Goal: Task Accomplishment & Management: Manage account settings

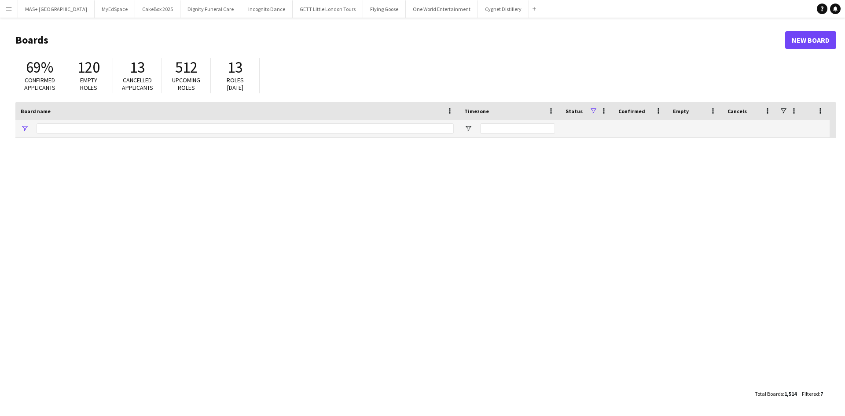
type input "**********"
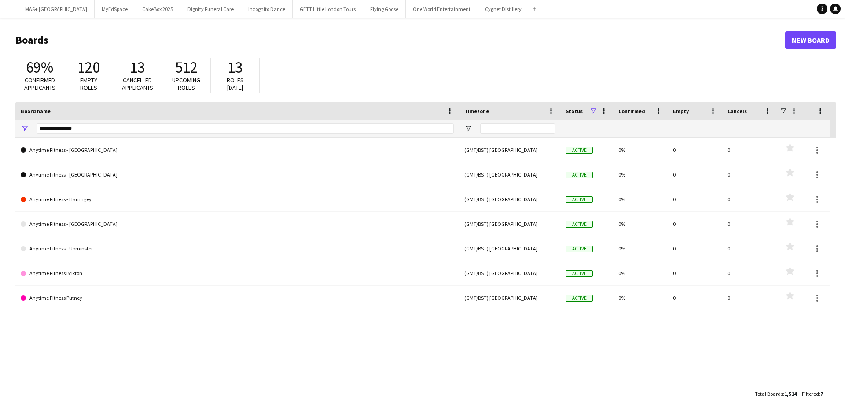
click at [11, 13] on button "Menu" at bounding box center [9, 9] width 18 height 18
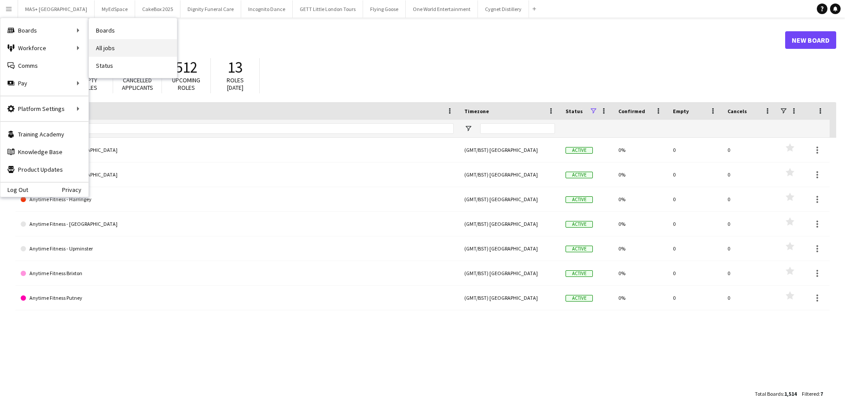
click at [121, 48] on link "All jobs" at bounding box center [133, 48] width 88 height 18
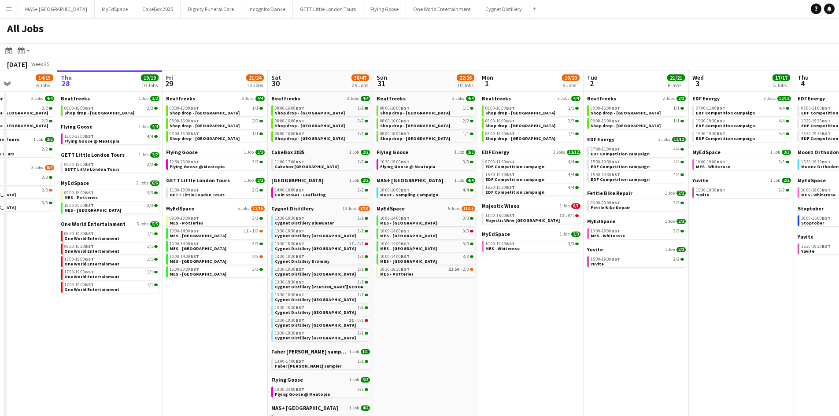
scroll to position [0, 197]
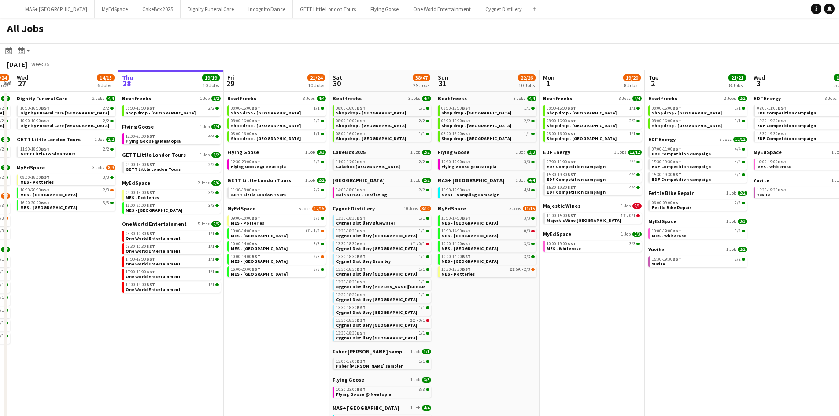
drag, startPoint x: 303, startPoint y: 291, endPoint x: 316, endPoint y: 291, distance: 13.2
click at [316, 291] on app-calendar-viewport "Mon 25 8/10 5 Jobs Tue 26 22/24 14 Jobs Wed 27 14/15 6 Jobs Thu 28 19/19 10 Job…" at bounding box center [419, 379] width 839 height 618
click at [294, 228] on link "10:00-14:00 BST 1I • 1/3 MES - Guildford Town Centre" at bounding box center [277, 233] width 93 height 10
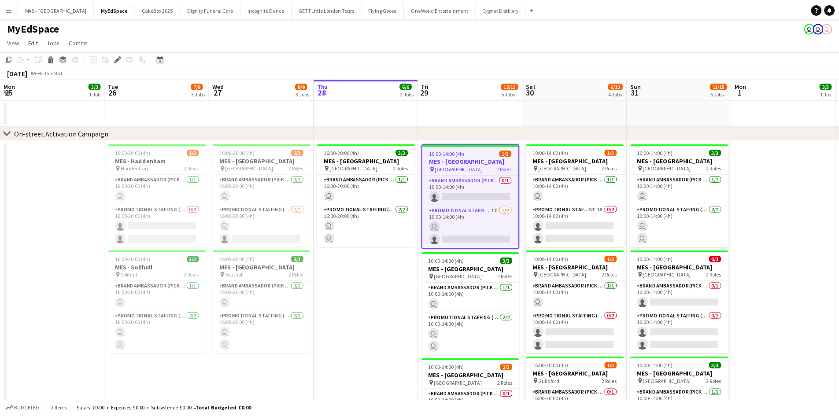
scroll to position [0, 303]
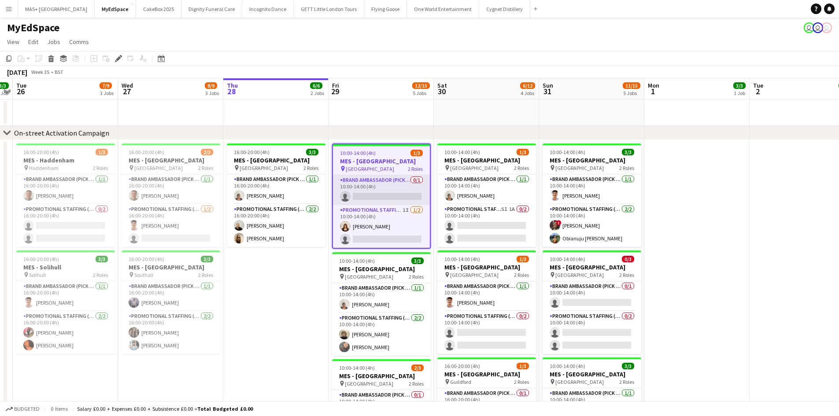
click at [359, 189] on app-card-role "Brand Ambassador (Pick up) 0/1 10:00-14:00 (4h) single-neutral-actions" at bounding box center [381, 190] width 97 height 30
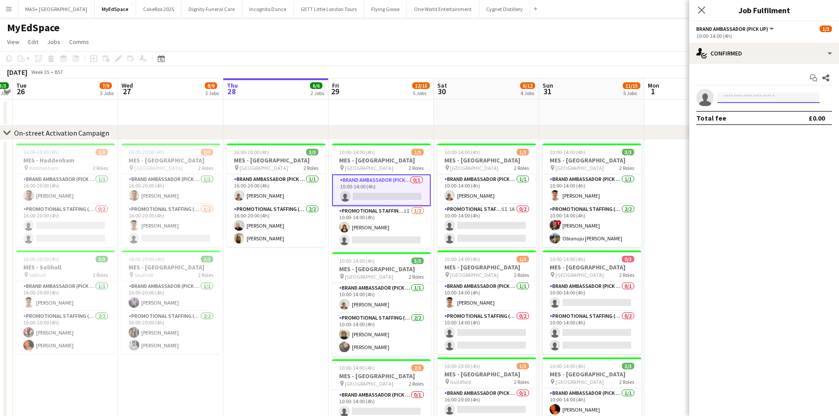
click at [725, 97] on input at bounding box center [768, 97] width 102 height 11
type input "****"
click at [742, 118] on span "abhirayewar@gmail.com" at bounding box center [768, 117] width 88 height 7
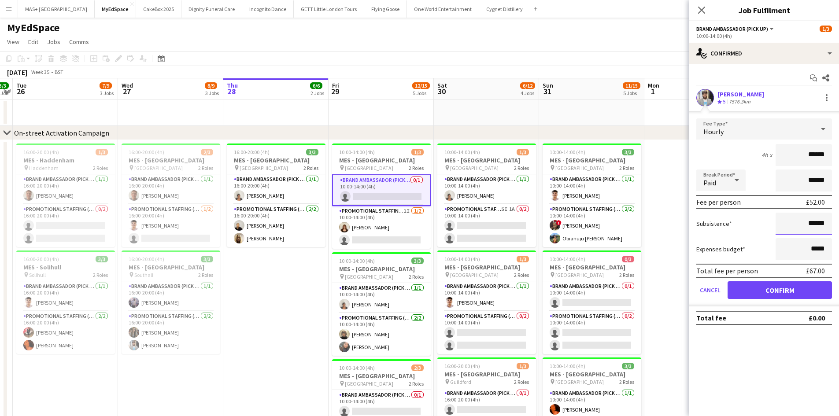
drag, startPoint x: 826, startPoint y: 223, endPoint x: 810, endPoint y: 224, distance: 16.3
click at [810, 224] on input "******" at bounding box center [803, 224] width 56 height 22
type input "******"
click at [805, 288] on button "Confirm" at bounding box center [779, 290] width 104 height 18
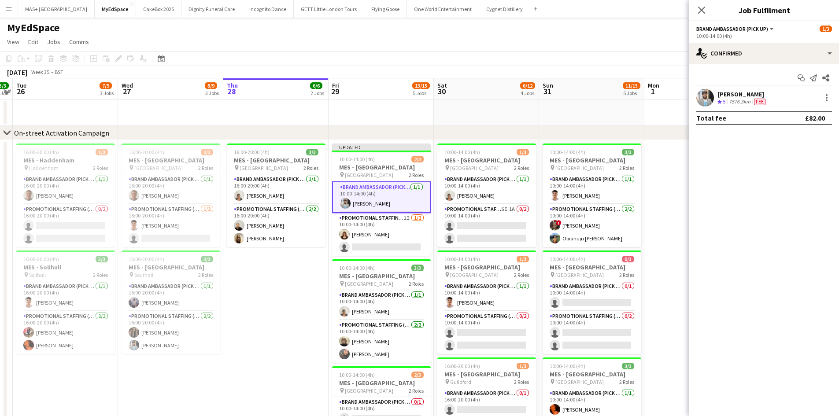
click at [679, 262] on app-date-cell at bounding box center [696, 380] width 105 height 480
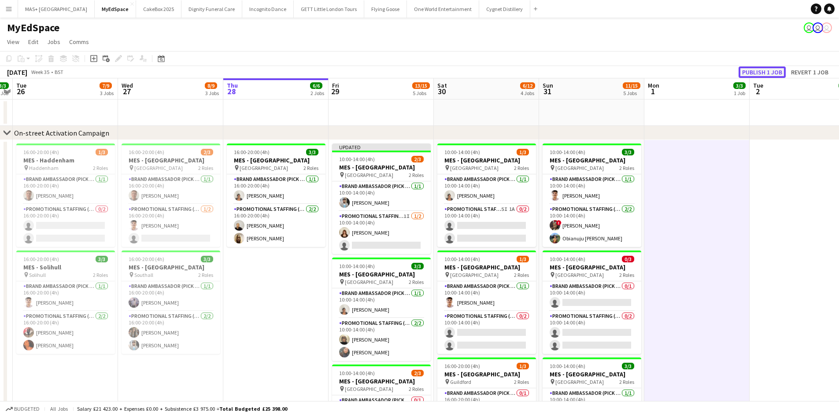
click at [757, 76] on button "Publish 1 job" at bounding box center [761, 71] width 47 height 11
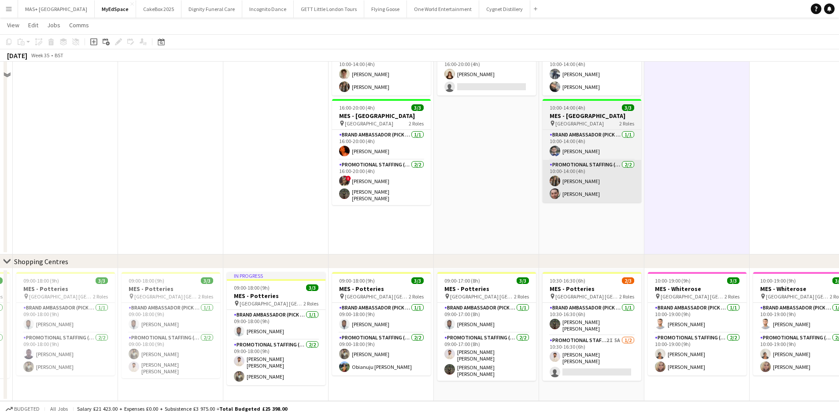
scroll to position [144, 0]
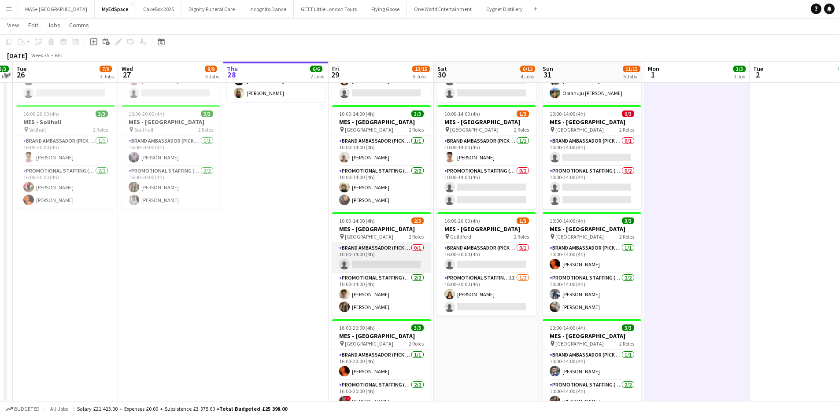
click at [362, 258] on app-card-role "Brand Ambassador (Pick up) 0/1 10:00-14:00 (4h) single-neutral-actions" at bounding box center [381, 258] width 99 height 30
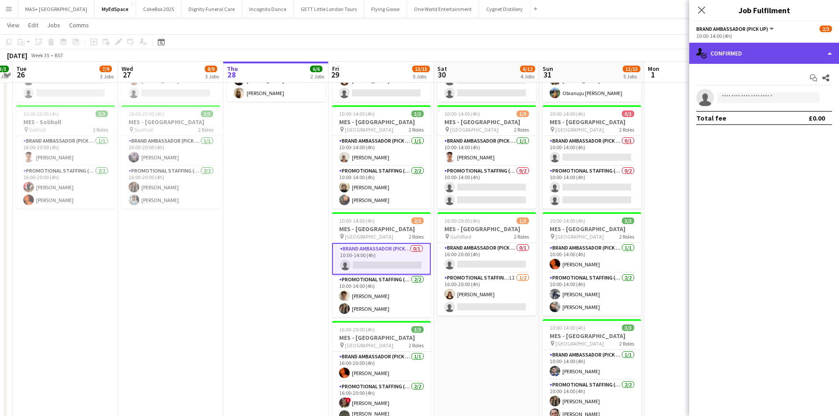
click at [734, 54] on div "single-neutral-actions-check-2 Confirmed" at bounding box center [764, 53] width 150 height 21
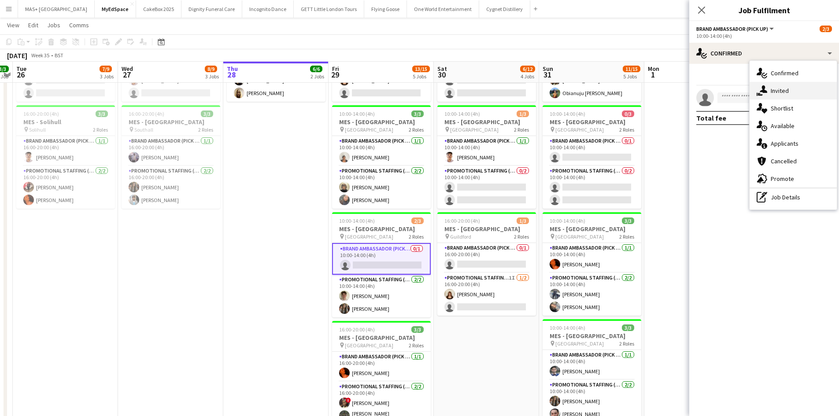
click at [773, 93] on div "single-neutral-actions-share-1 Invited" at bounding box center [792, 91] width 87 height 18
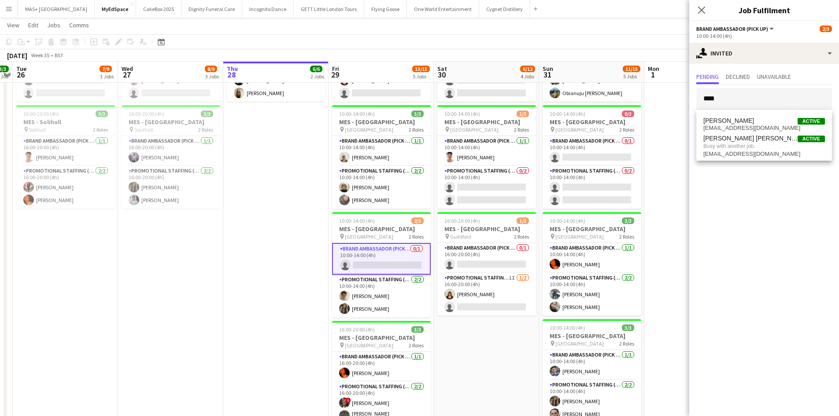
type input "****"
click at [663, 114] on app-date-cell at bounding box center [696, 235] width 105 height 480
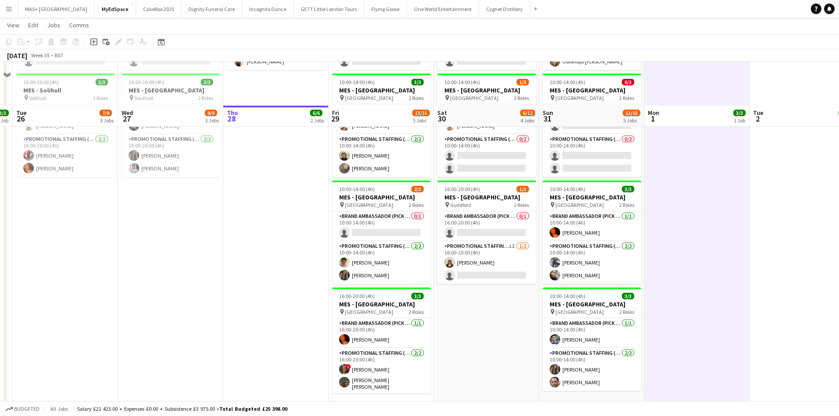
scroll to position [220, 0]
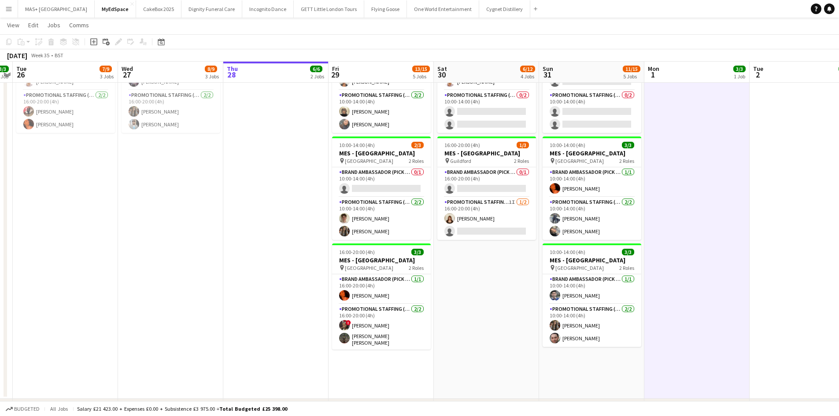
click at [11, 11] on app-icon "Menu" at bounding box center [8, 8] width 7 height 7
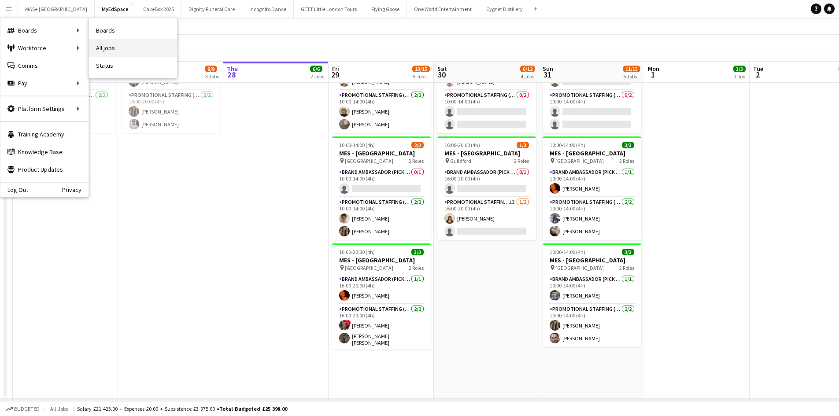
click at [112, 55] on link "All jobs" at bounding box center [133, 48] width 88 height 18
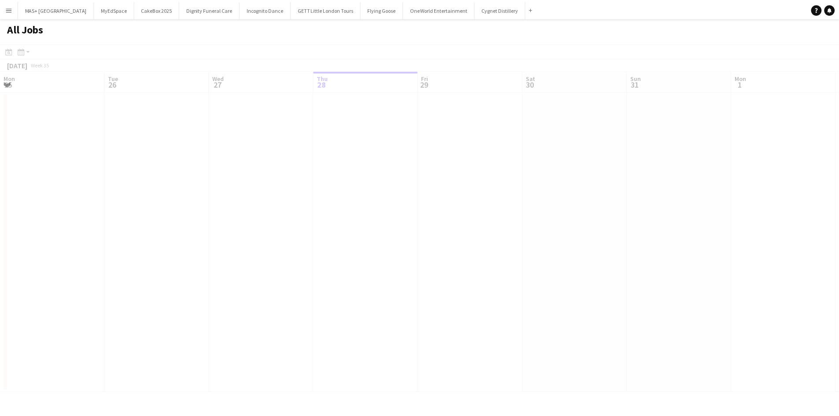
scroll to position [0, 210]
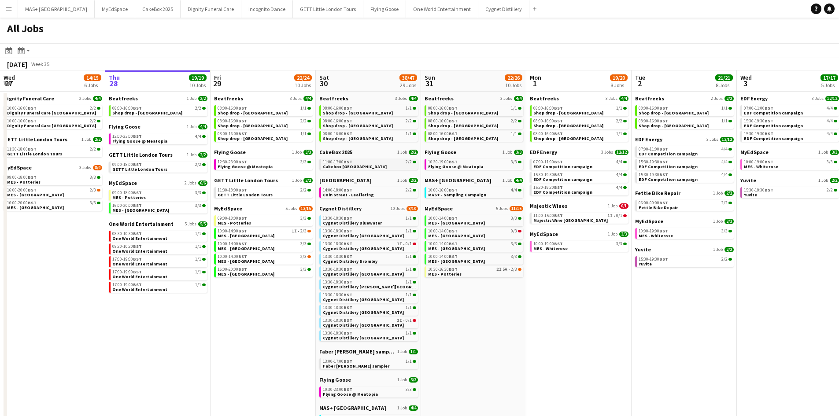
click at [359, 166] on link "11:00-17:00 BST 2/2 Cakebox Surrey" at bounding box center [369, 164] width 93 height 10
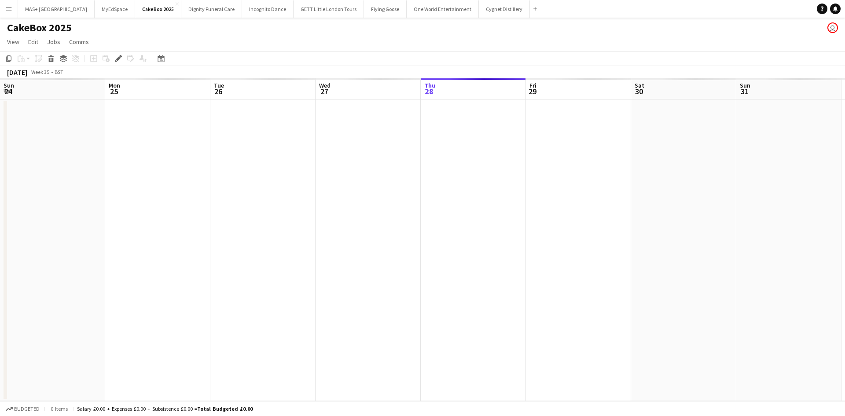
scroll to position [0, 303]
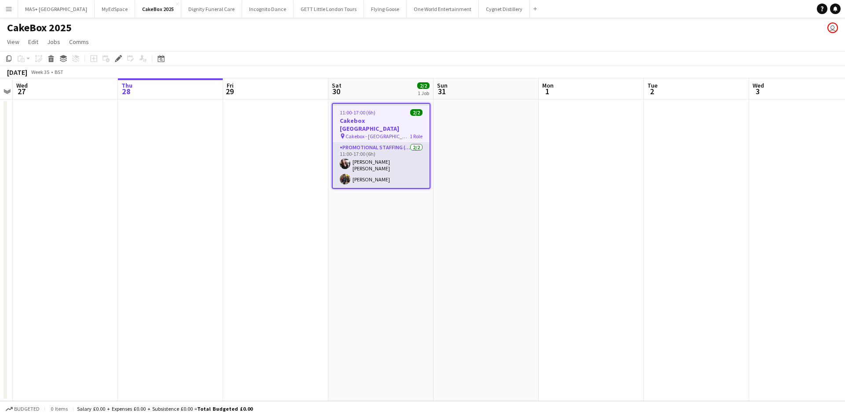
click at [377, 161] on app-card-role "Promotional Staffing (Brand Ambassadors) [DATE] 11:00-17:00 (6h) [PERSON_NAME] …" at bounding box center [381, 165] width 97 height 45
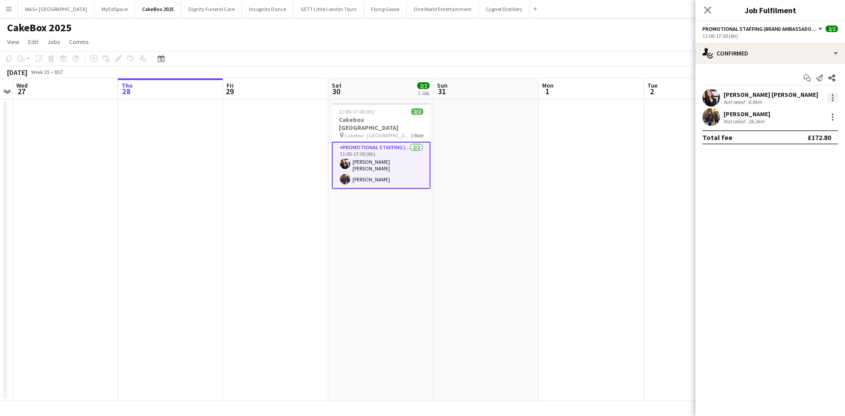
click at [833, 97] on div at bounding box center [833, 98] width 2 height 2
click at [800, 195] on span "Remove" at bounding box center [789, 198] width 26 height 7
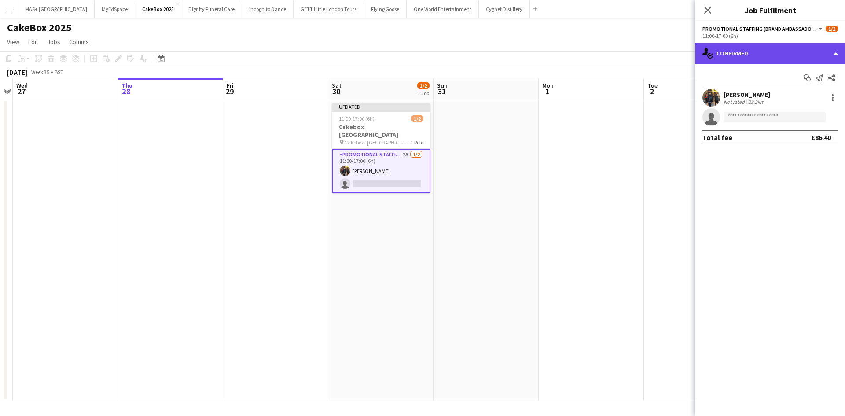
click at [780, 52] on div "single-neutral-actions-check-2 Confirmed" at bounding box center [770, 53] width 150 height 21
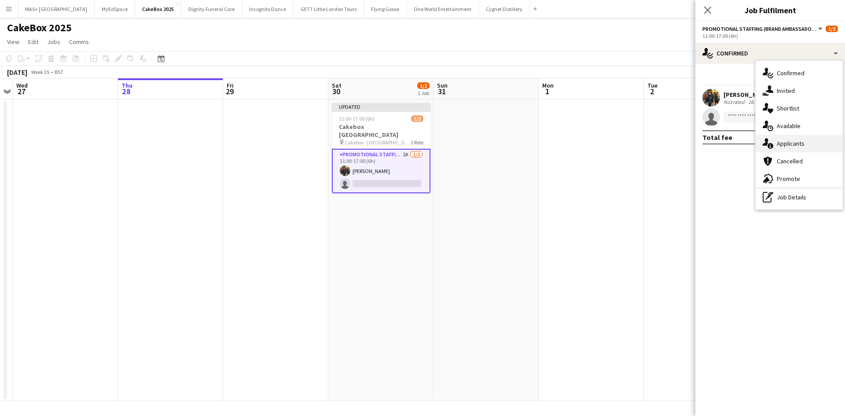
click at [796, 147] on div "single-neutral-actions-information Applicants" at bounding box center [799, 144] width 87 height 18
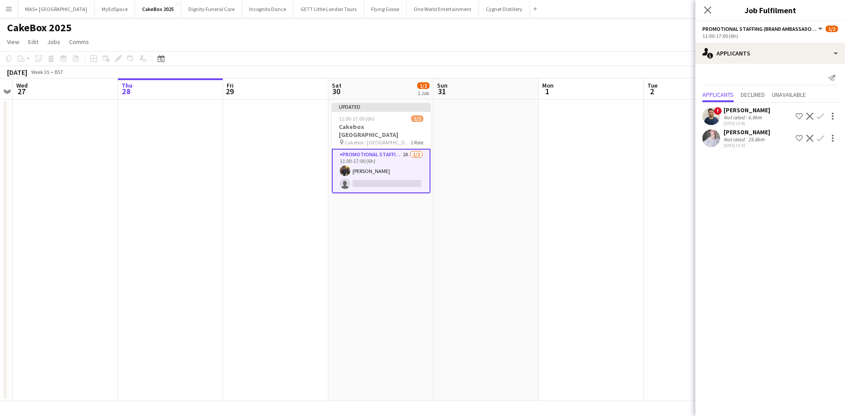
click at [761, 140] on div "25.8km" at bounding box center [757, 139] width 20 height 7
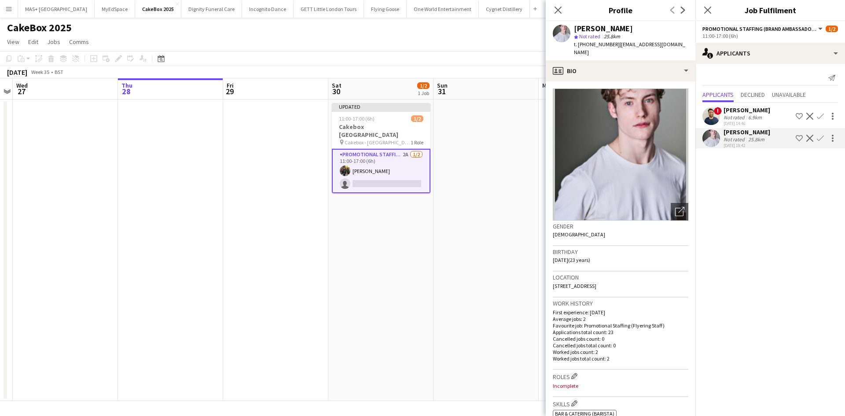
click at [752, 116] on div "6.9km" at bounding box center [755, 117] width 17 height 7
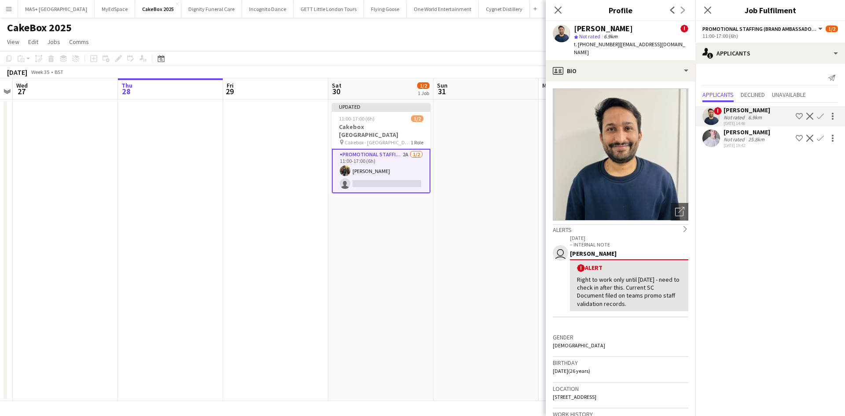
click at [759, 142] on div "25.8km" at bounding box center [757, 139] width 20 height 7
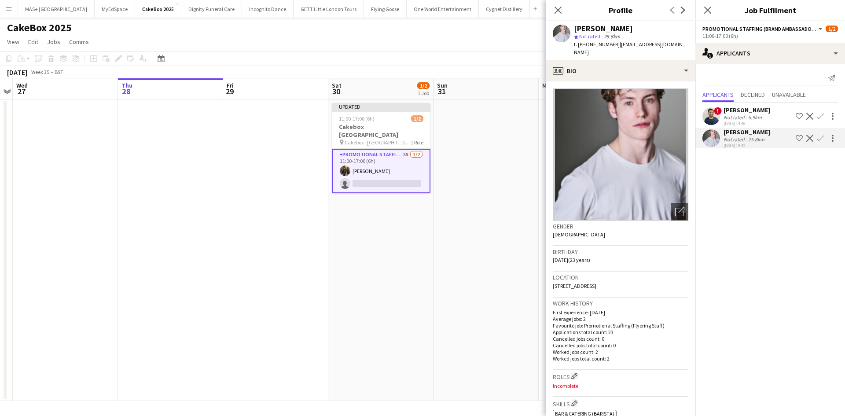
click at [472, 224] on app-date-cell at bounding box center [486, 250] width 105 height 302
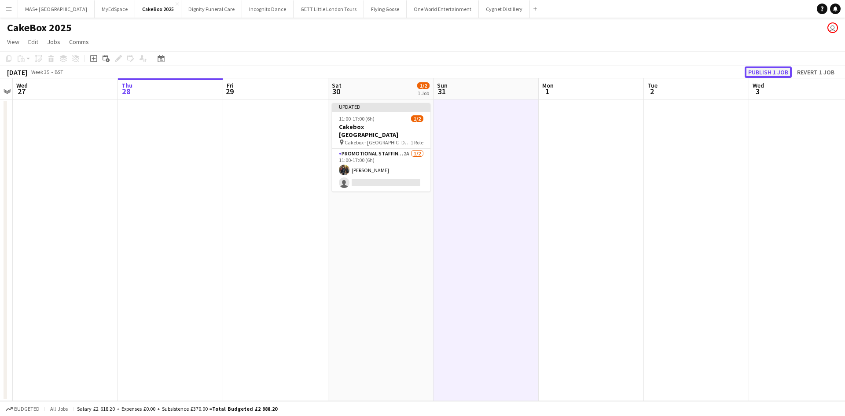
click at [755, 71] on button "Publish 1 job" at bounding box center [768, 71] width 47 height 11
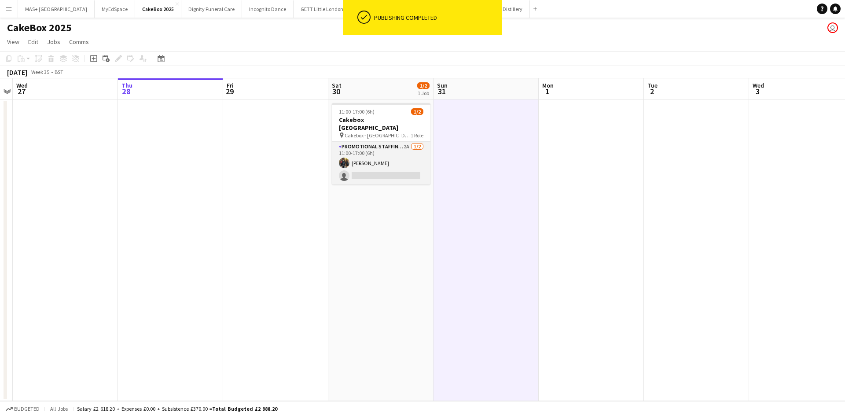
click at [373, 146] on app-card-role "Promotional Staffing (Brand Ambassadors) 2A 1/2 11:00-17:00 (6h) Martin Brady s…" at bounding box center [381, 163] width 99 height 43
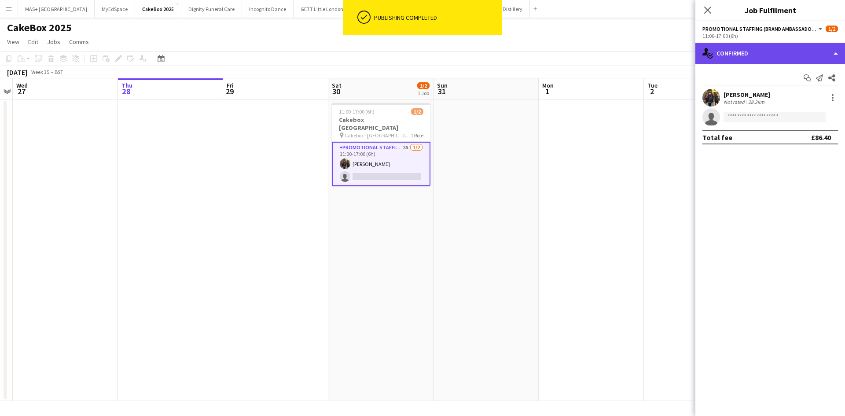
click at [773, 51] on div "single-neutral-actions-check-2 Confirmed" at bounding box center [770, 53] width 150 height 21
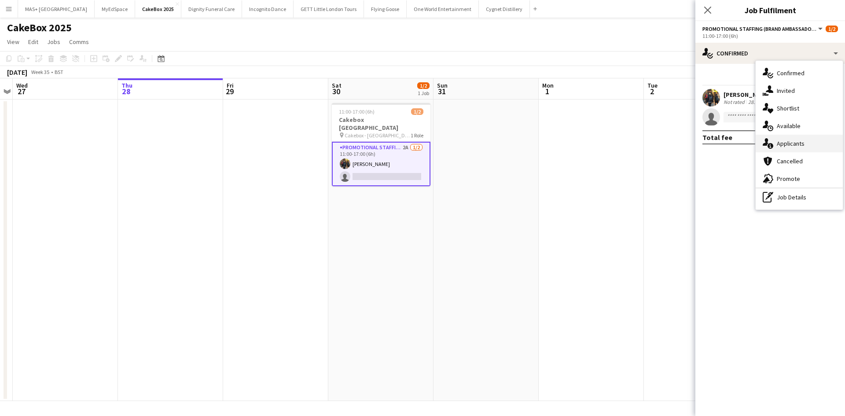
click at [788, 147] on div "single-neutral-actions-information Applicants" at bounding box center [799, 144] width 87 height 18
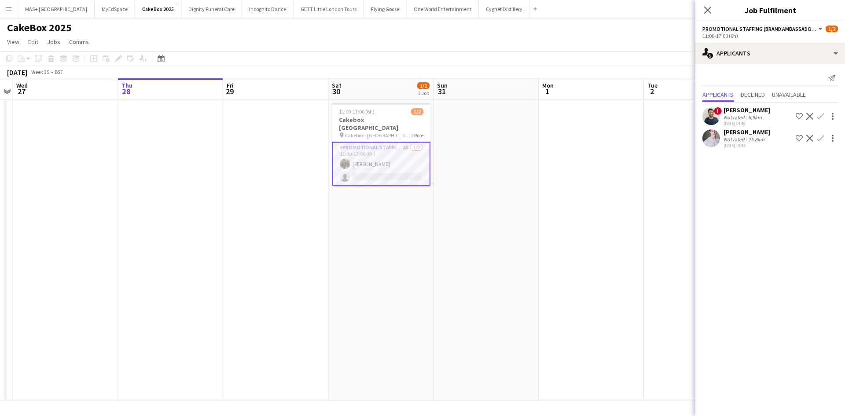
click at [578, 175] on app-date-cell at bounding box center [591, 250] width 105 height 302
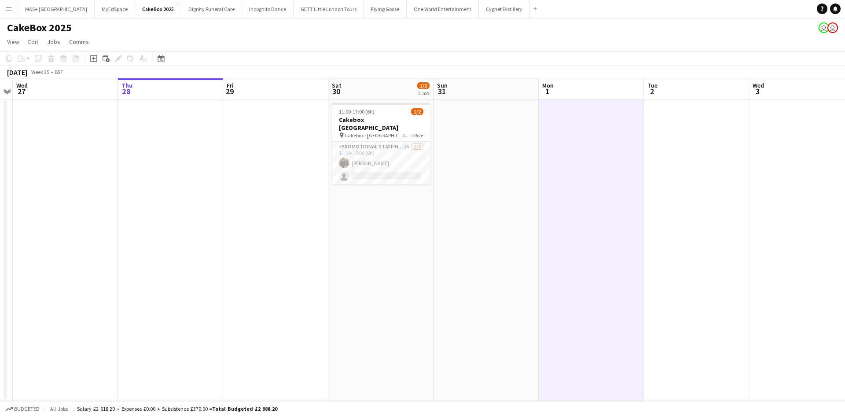
click at [405, 149] on app-card-role "Promotional Staffing (Brand Ambassadors) 2A 1/2 11:00-17:00 (6h) Martin Brady s…" at bounding box center [381, 163] width 99 height 43
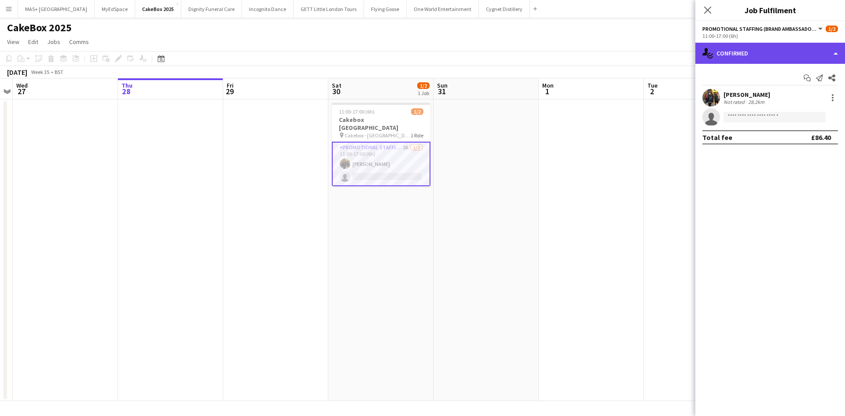
click at [773, 43] on div "single-neutral-actions-check-2 Confirmed" at bounding box center [770, 53] width 150 height 21
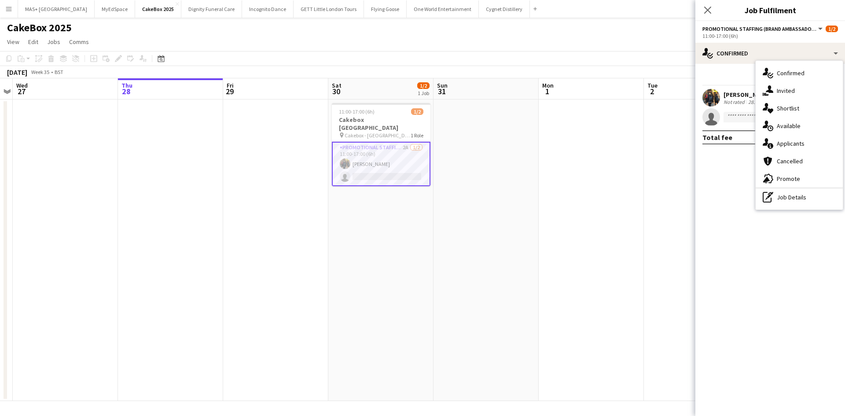
click at [593, 194] on app-date-cell at bounding box center [591, 250] width 105 height 302
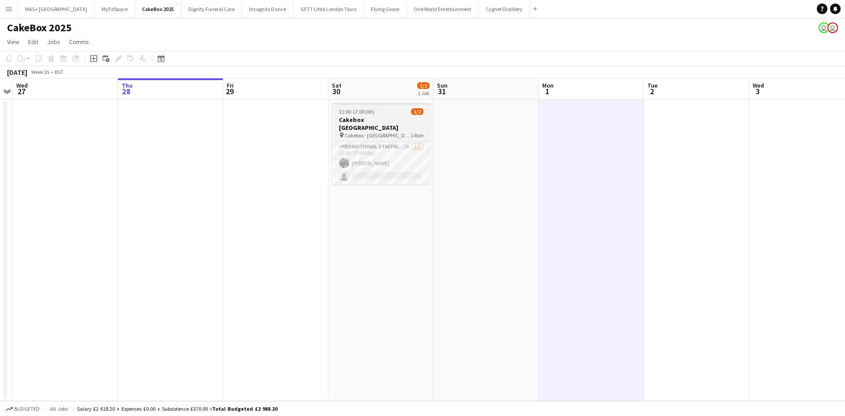
click at [349, 117] on h3 "Cakebox Surrey" at bounding box center [381, 124] width 99 height 16
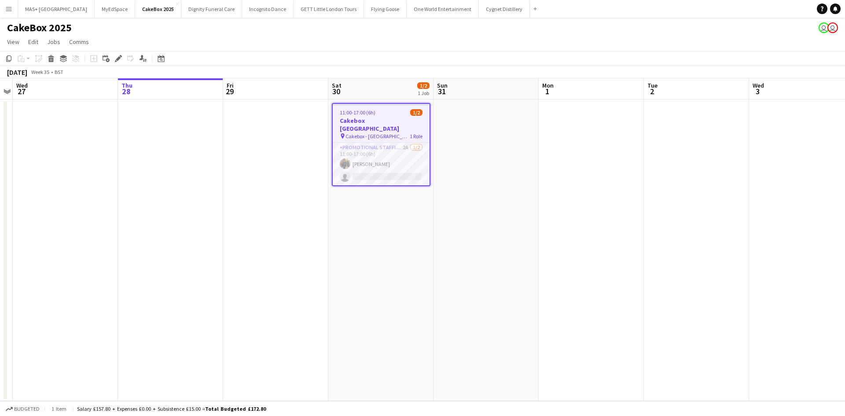
click at [354, 121] on h3 "Cakebox Surrey" at bounding box center [381, 125] width 97 height 16
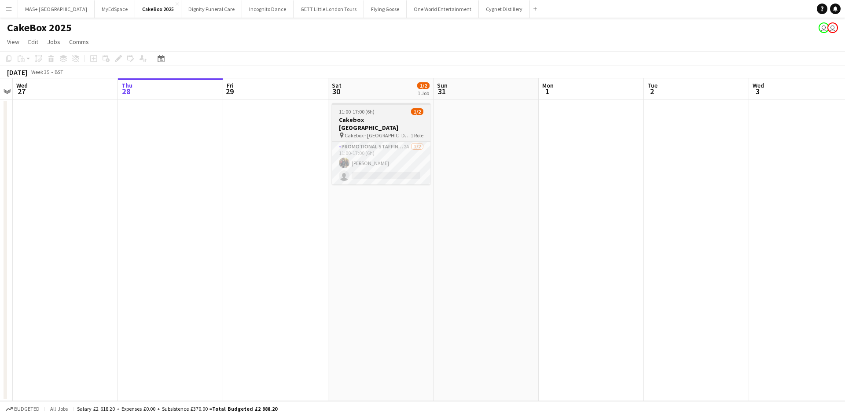
click at [354, 121] on h3 "Cakebox Surrey" at bounding box center [381, 124] width 99 height 16
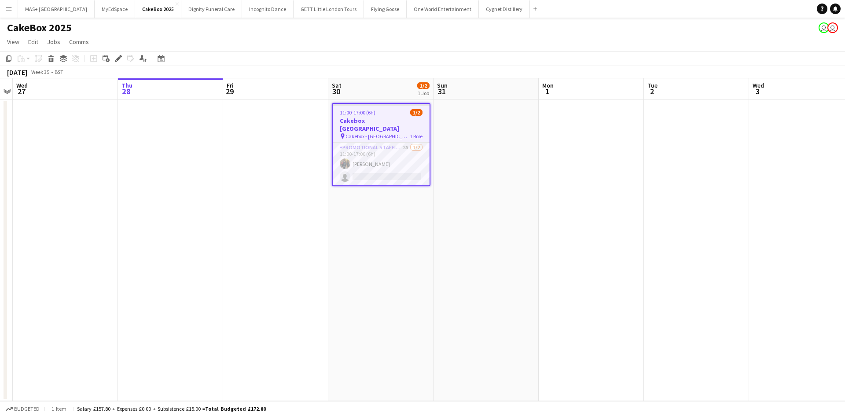
click at [387, 120] on h3 "Cakebox Surrey" at bounding box center [381, 125] width 97 height 16
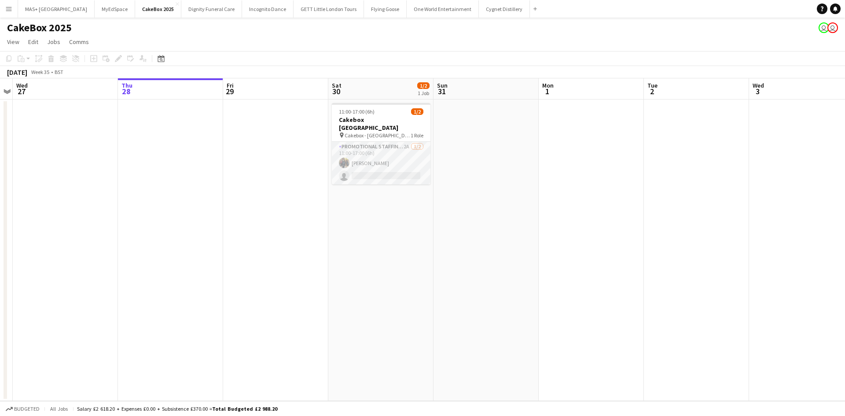
click at [368, 145] on app-card-role "Promotional Staffing (Brand Ambassadors) 2A 1/2 11:00-17:00 (6h) Martin Brady s…" at bounding box center [381, 163] width 99 height 43
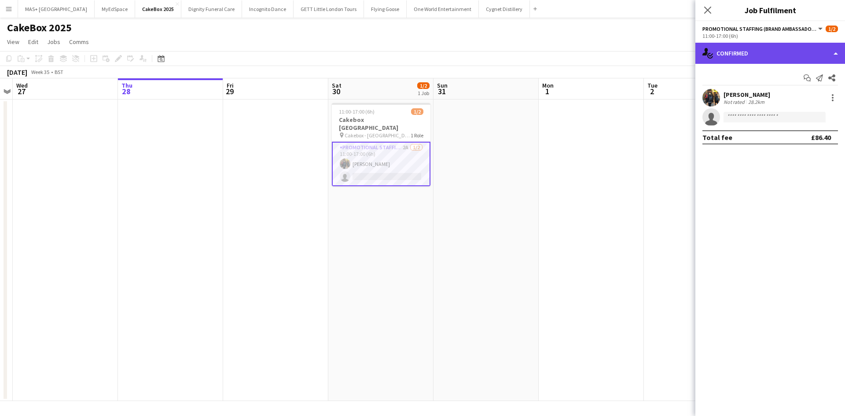
click at [775, 51] on div "single-neutral-actions-check-2 Confirmed" at bounding box center [770, 53] width 150 height 21
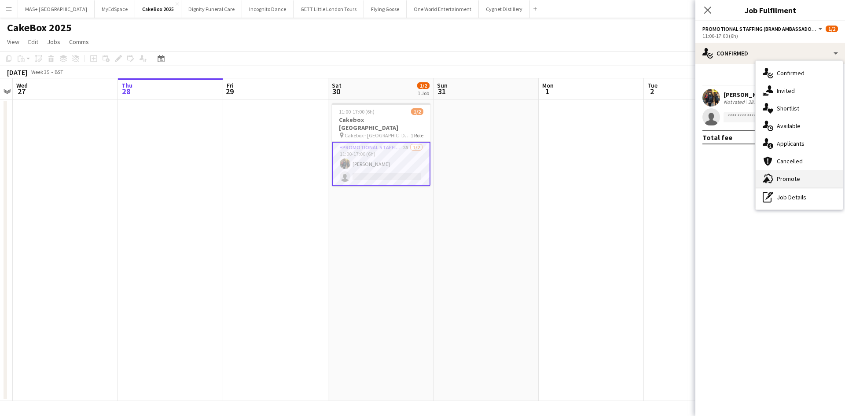
click at [799, 181] on div "advertising-megaphone Promote" at bounding box center [799, 179] width 87 height 18
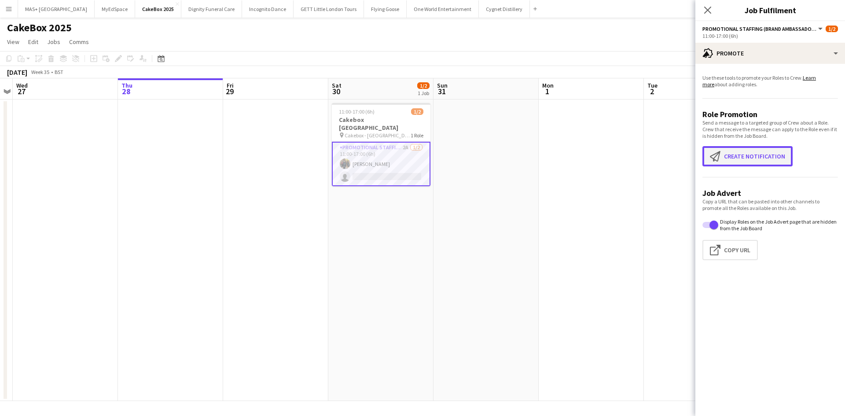
click at [746, 157] on button "Create notification Create notification" at bounding box center [748, 156] width 90 height 20
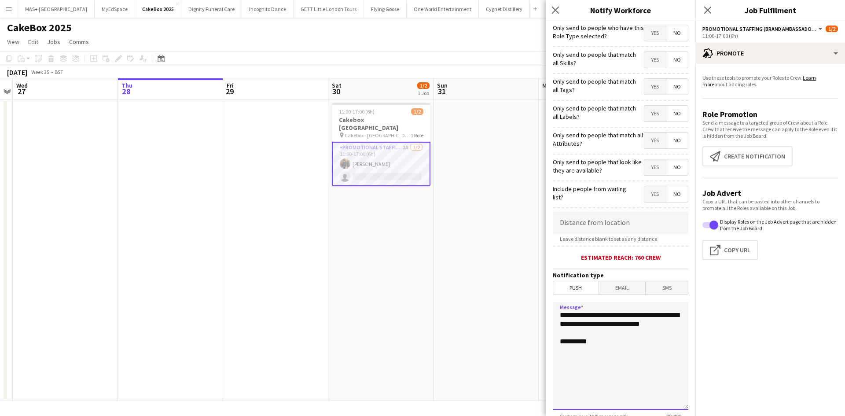
drag, startPoint x: 608, startPoint y: 336, endPoint x: 538, endPoint y: 315, distance: 72.6
click at [538, 315] on body "Menu Boards Boards Boards All jobs Status Workforce Workforce My Workforce Recr…" at bounding box center [422, 208] width 845 height 416
click at [587, 314] on textarea "**********" at bounding box center [621, 356] width 136 height 108
click at [600, 323] on textarea "**********" at bounding box center [621, 356] width 136 height 108
drag, startPoint x: 677, startPoint y: 345, endPoint x: 550, endPoint y: 316, distance: 130.2
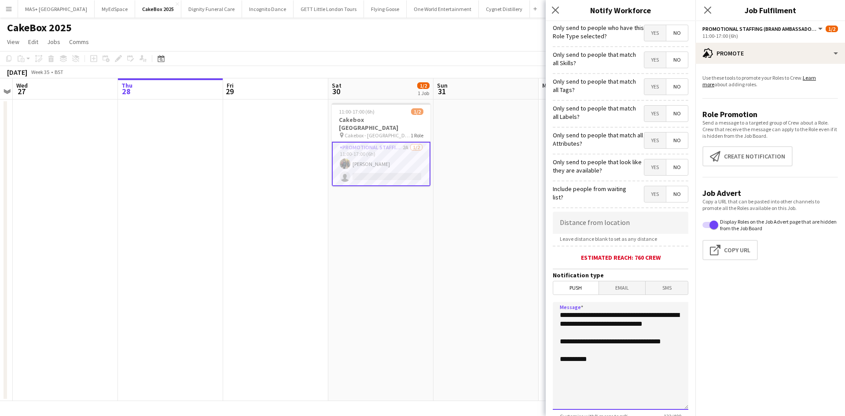
click at [550, 316] on form "**********" at bounding box center [621, 253] width 150 height 464
click at [594, 359] on textarea "**********" at bounding box center [621, 356] width 136 height 108
drag, startPoint x: 676, startPoint y: 343, endPoint x: 548, endPoint y: 313, distance: 131.0
click at [548, 313] on form "**********" at bounding box center [621, 253] width 150 height 464
paste textarea "**********"
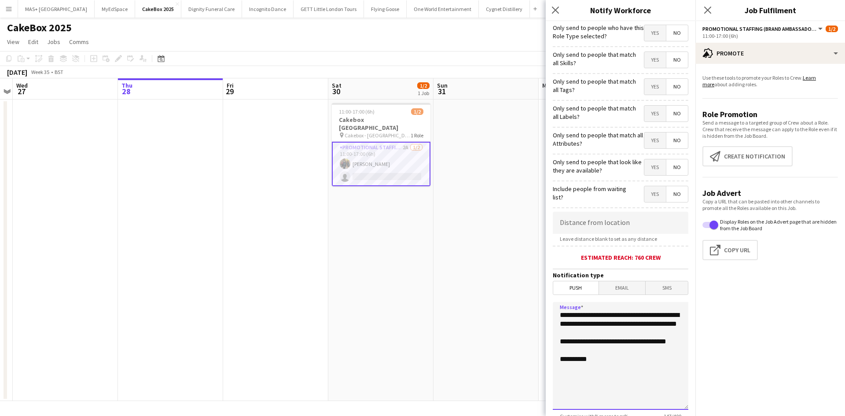
scroll to position [69, 0]
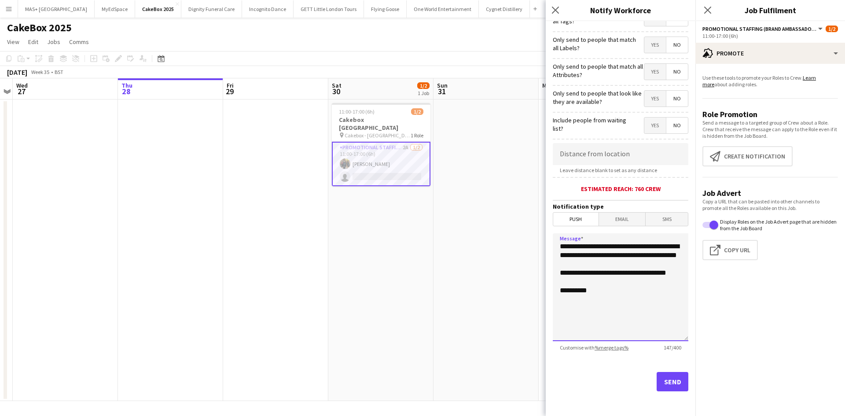
type textarea "**********"
click at [670, 382] on button "Send" at bounding box center [673, 381] width 32 height 19
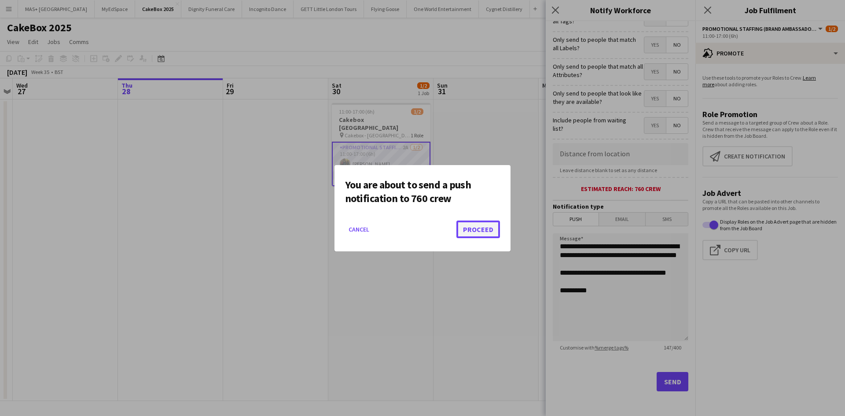
click at [468, 224] on button "Proceed" at bounding box center [478, 230] width 44 height 18
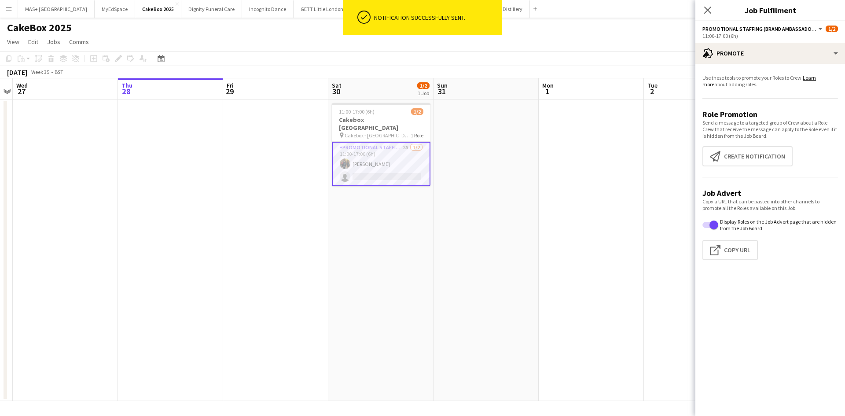
click at [471, 251] on app-date-cell at bounding box center [486, 250] width 105 height 302
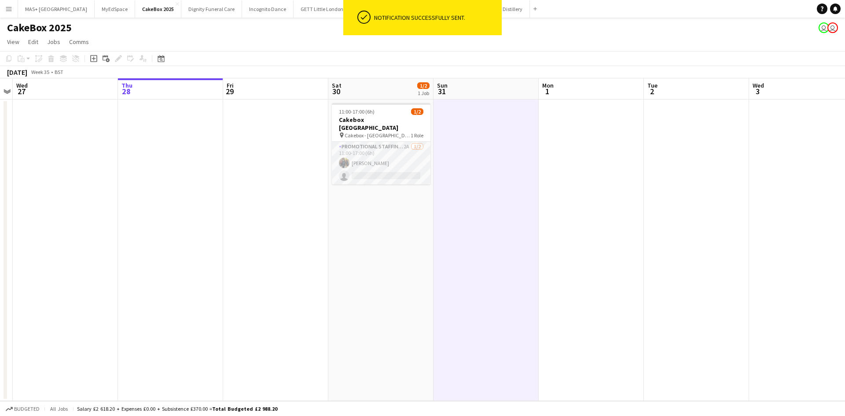
click at [376, 144] on app-card-role "Promotional Staffing (Brand Ambassadors) 2A 1/2 11:00-17:00 (6h) Martin Brady s…" at bounding box center [381, 163] width 99 height 43
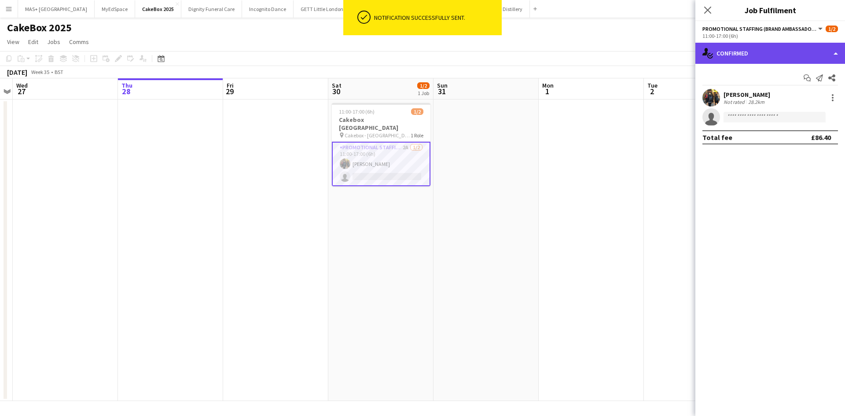
click at [765, 57] on div "single-neutral-actions-check-2 Confirmed" at bounding box center [770, 53] width 150 height 21
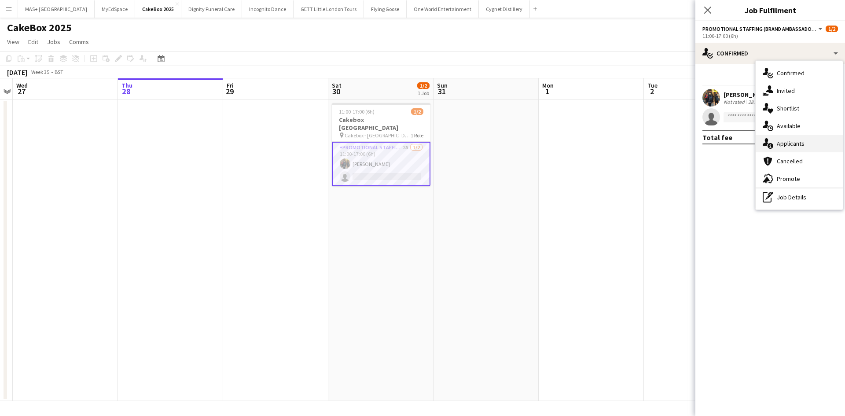
click at [794, 143] on div "single-neutral-actions-information Applicants" at bounding box center [799, 144] width 87 height 18
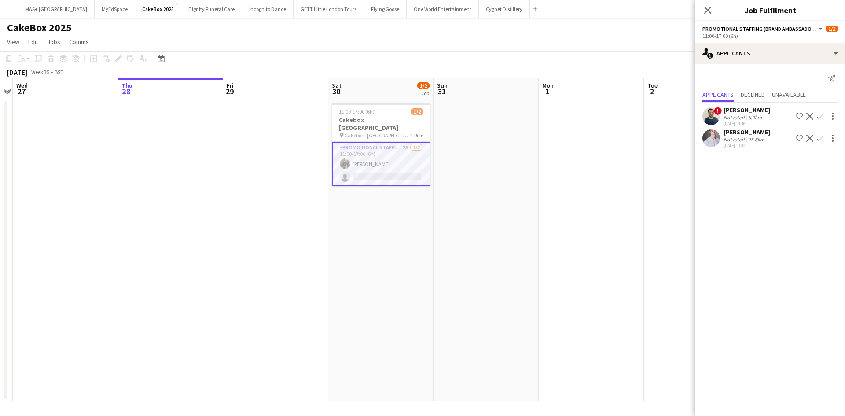
click at [811, 137] on app-icon "Decline" at bounding box center [809, 138] width 7 height 7
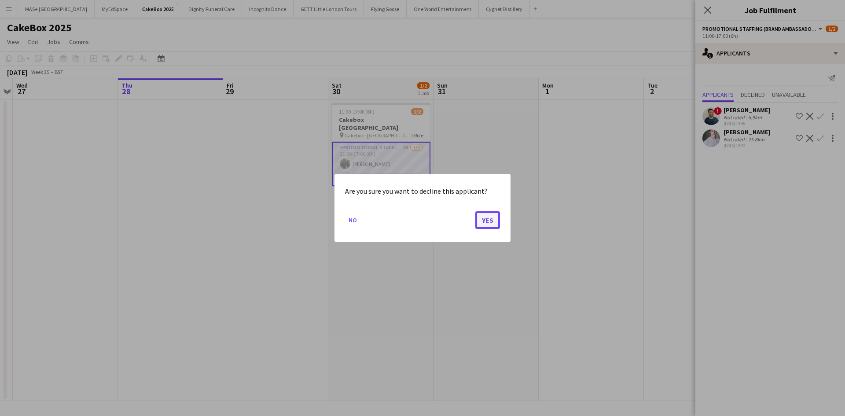
click at [494, 222] on button "Yes" at bounding box center [487, 220] width 25 height 18
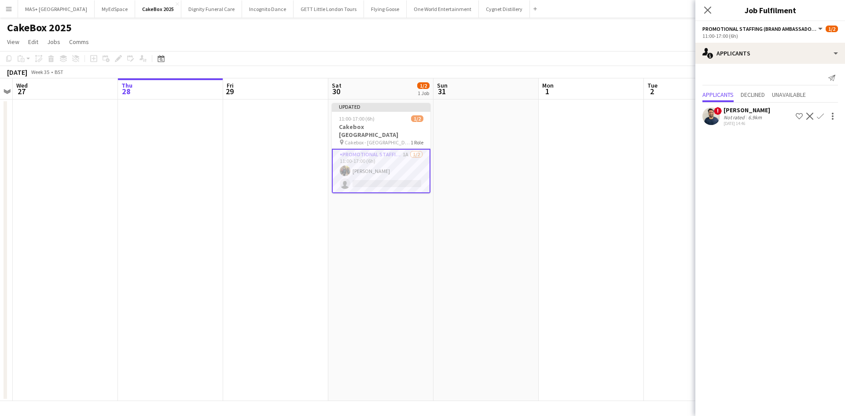
click at [603, 207] on app-date-cell at bounding box center [591, 250] width 105 height 302
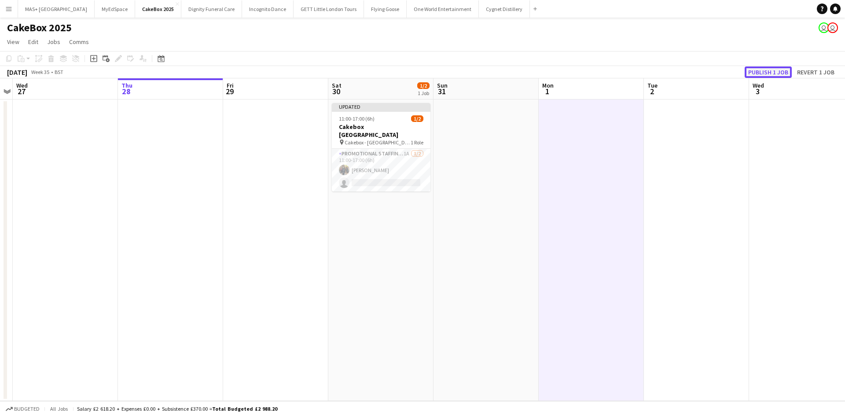
click at [768, 69] on button "Publish 1 job" at bounding box center [768, 71] width 47 height 11
click at [9, 11] on app-icon "Menu" at bounding box center [8, 8] width 7 height 7
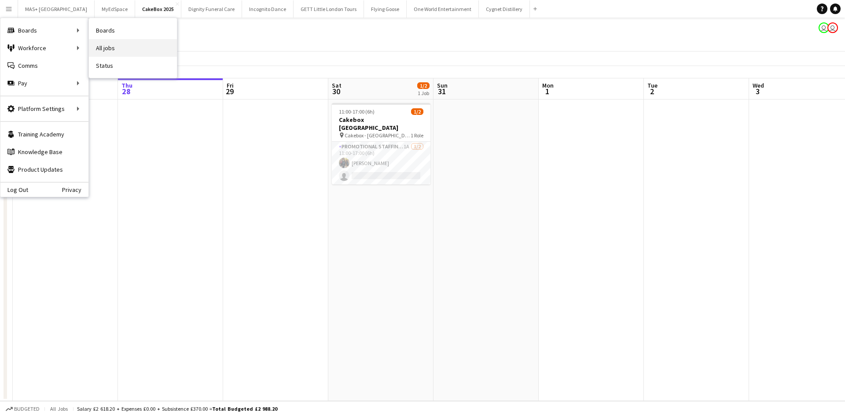
click at [116, 46] on link "All jobs" at bounding box center [133, 48] width 88 height 18
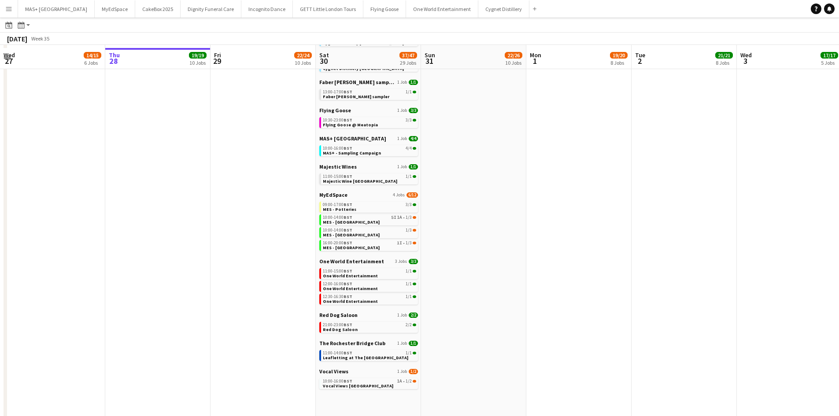
scroll to position [272, 0]
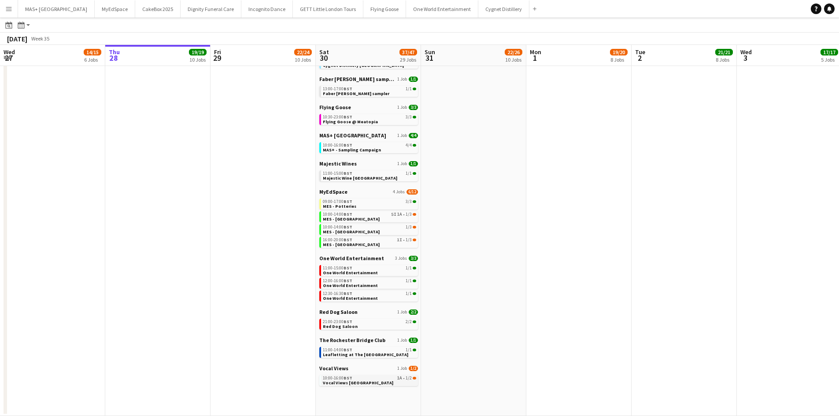
click at [392, 382] on link "10:00-16:00 BST 1A • 1/2 Vocal Views Westfield Stratford" at bounding box center [369, 380] width 93 height 10
click at [369, 382] on span "Vocal Views Westfield Stratford" at bounding box center [358, 383] width 70 height 6
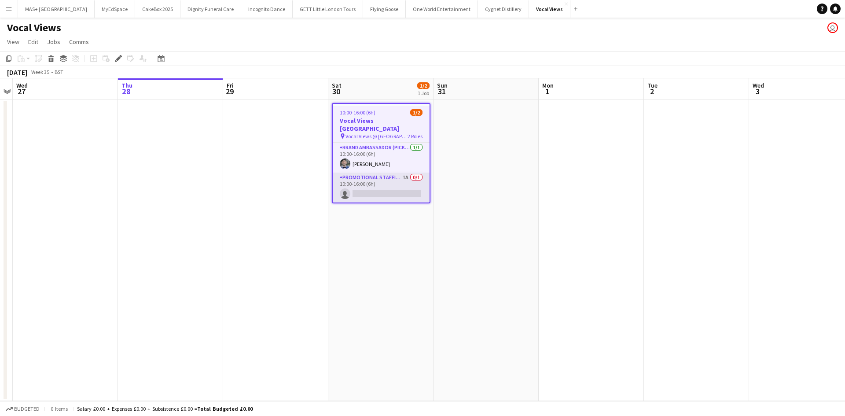
click at [373, 184] on app-card-role "Promotional Staffing (Flyering Staff) 1A 0/1 10:00-16:00 (6h) single-neutral-ac…" at bounding box center [381, 188] width 97 height 30
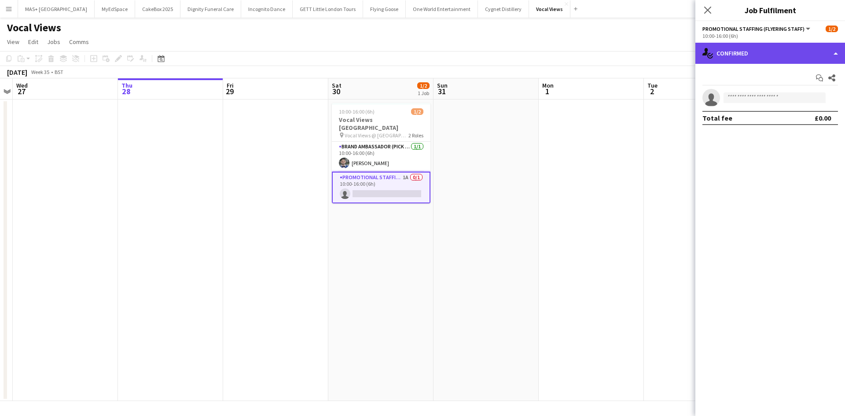
click at [746, 59] on div "single-neutral-actions-check-2 Confirmed" at bounding box center [770, 53] width 150 height 21
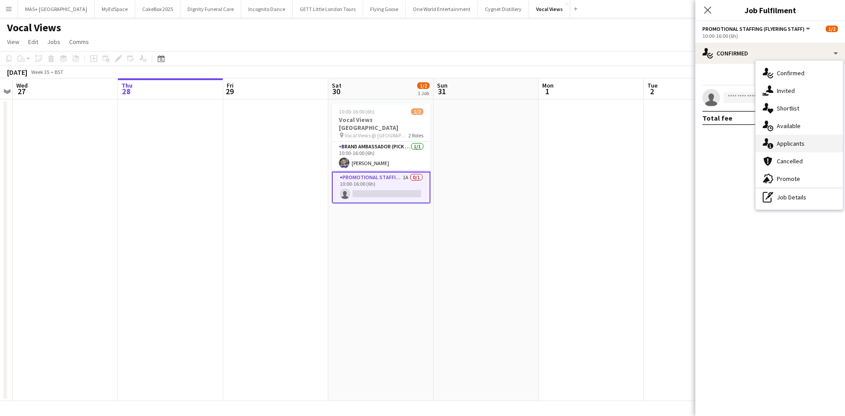
click at [784, 145] on div "single-neutral-actions-information Applicants" at bounding box center [799, 144] width 87 height 18
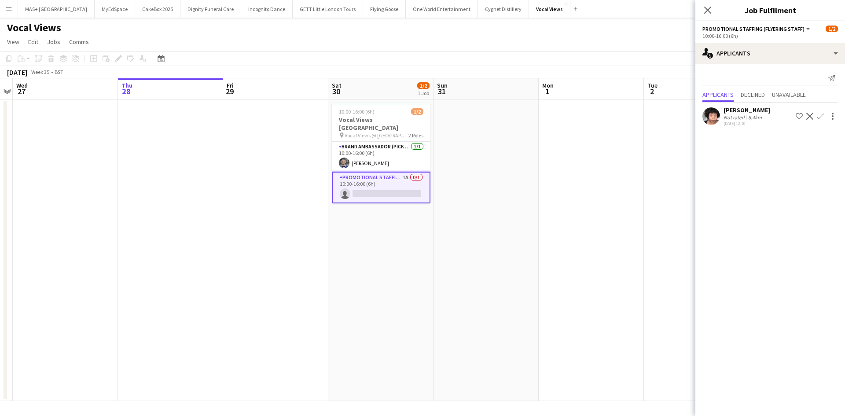
click at [542, 236] on app-date-cell at bounding box center [591, 250] width 105 height 302
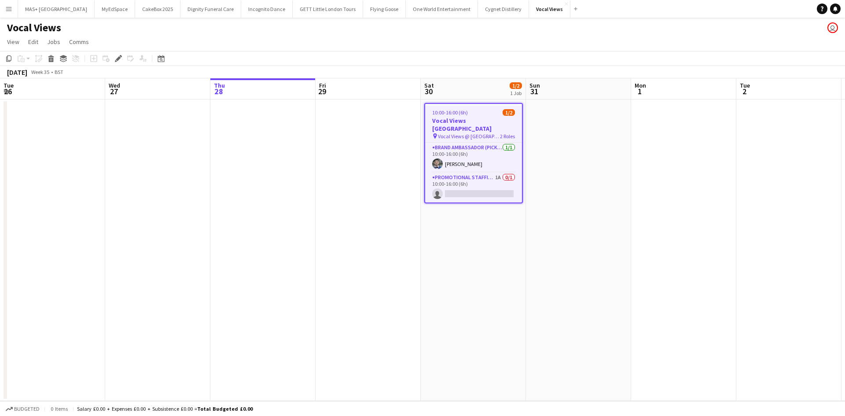
scroll to position [0, 303]
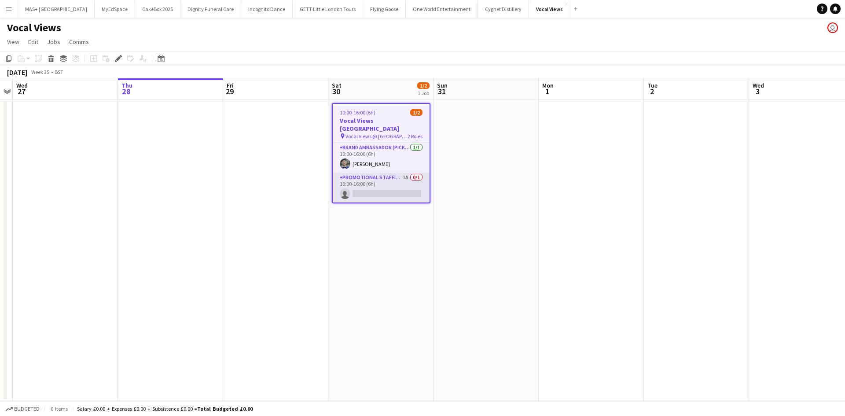
click at [390, 181] on app-card-role "Promotional Staffing (Flyering Staff) 1A 0/1 10:00-16:00 (6h) single-neutral-ac…" at bounding box center [381, 188] width 97 height 30
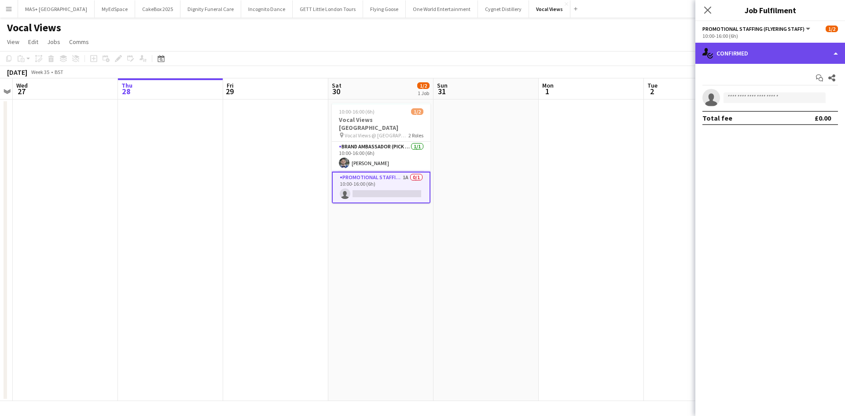
click at [741, 58] on div "single-neutral-actions-check-2 Confirmed" at bounding box center [770, 53] width 150 height 21
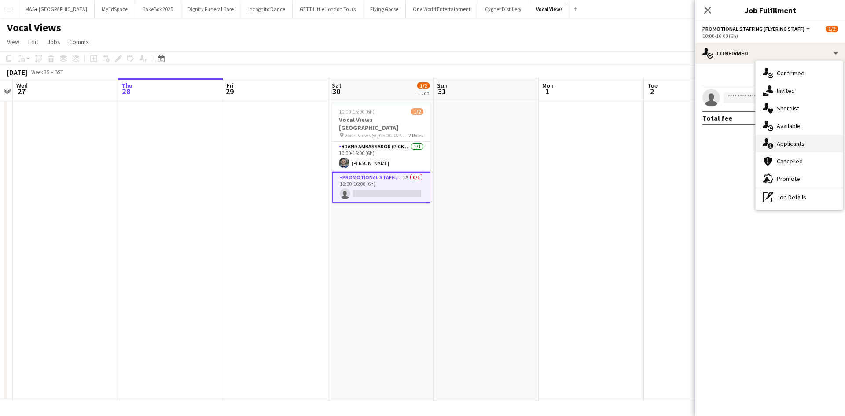
click at [789, 146] on div "single-neutral-actions-information Applicants" at bounding box center [799, 144] width 87 height 18
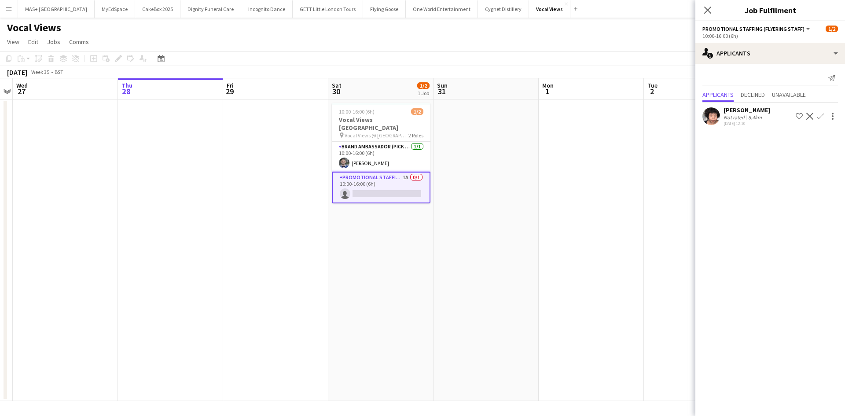
click at [424, 271] on app-date-cell "10:00-16:00 (6h) 1/2 Vocal Views Westfield Stratford pin Vocal Views @ Westfiel…" at bounding box center [380, 250] width 105 height 302
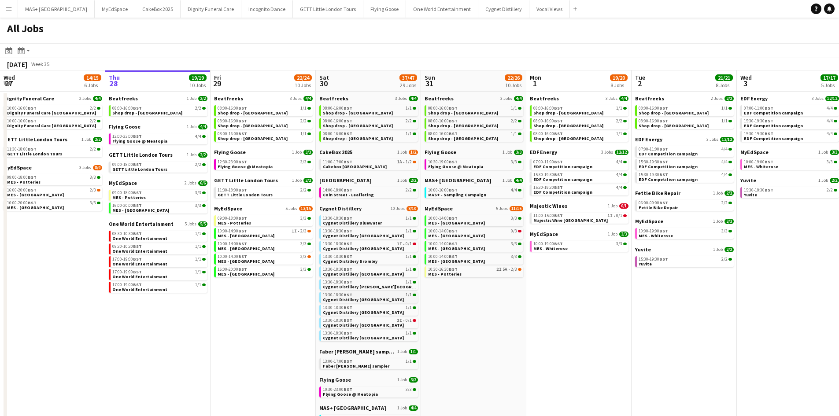
click at [390, 298] on link "13:30-18:30 BST 1/1 Cygnet Distillery [GEOGRAPHIC_DATA]" at bounding box center [369, 297] width 93 height 10
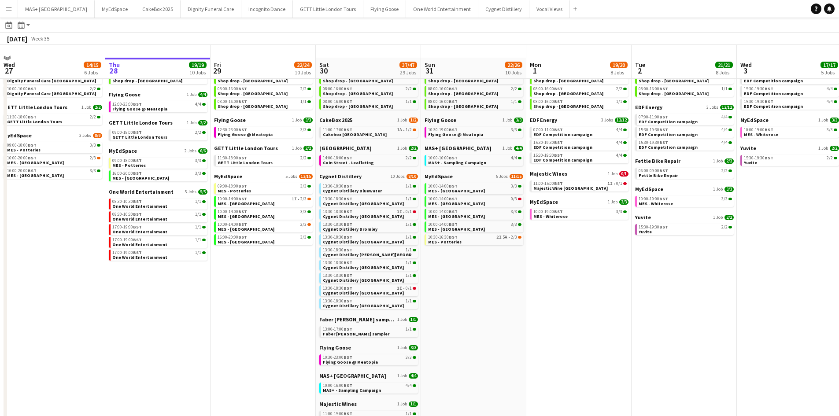
scroll to position [44, 0]
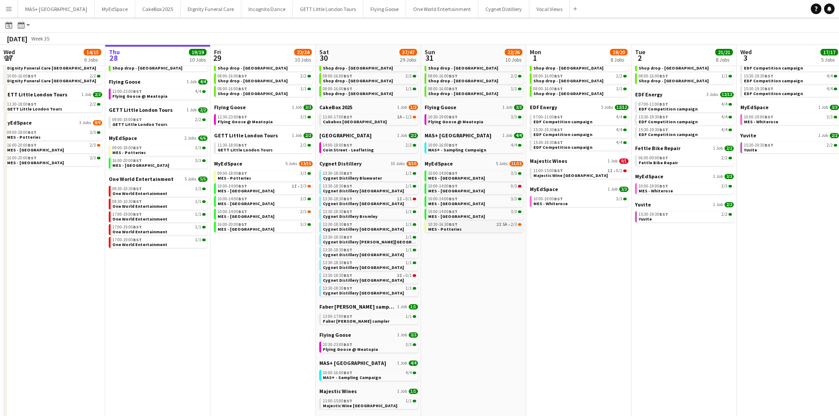
click at [481, 232] on app-brief-job-card "10:30-16:30 BST 2I 5A • 2/3 MES - Potteries" at bounding box center [473, 226] width 99 height 11
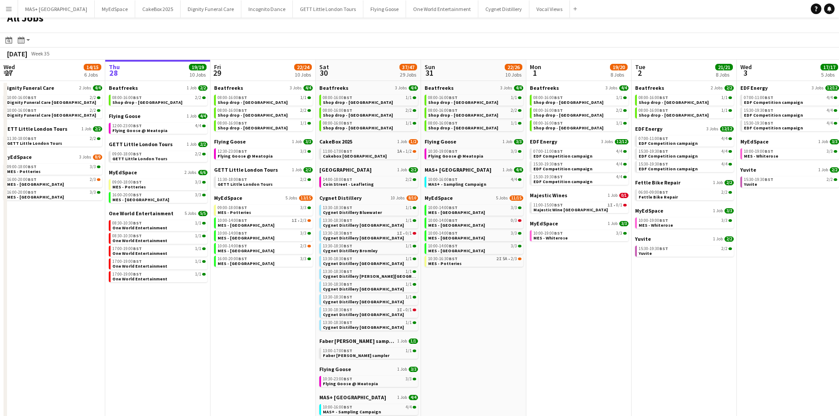
scroll to position [0, 0]
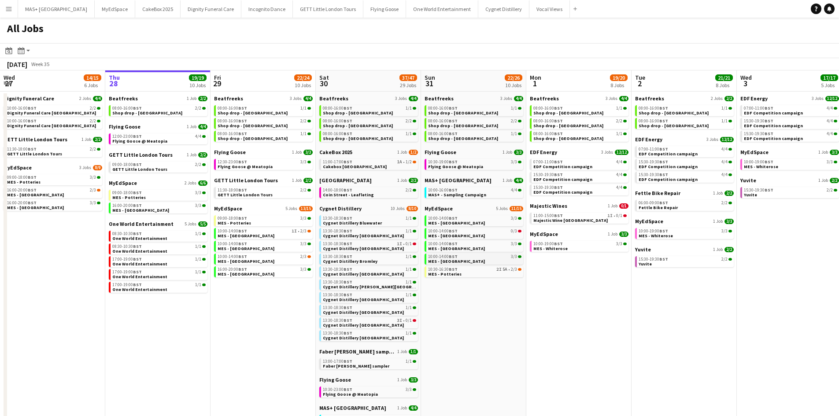
click at [494, 262] on link "10:00-14:00 BST 3/3 MES - [GEOGRAPHIC_DATA]" at bounding box center [474, 259] width 93 height 10
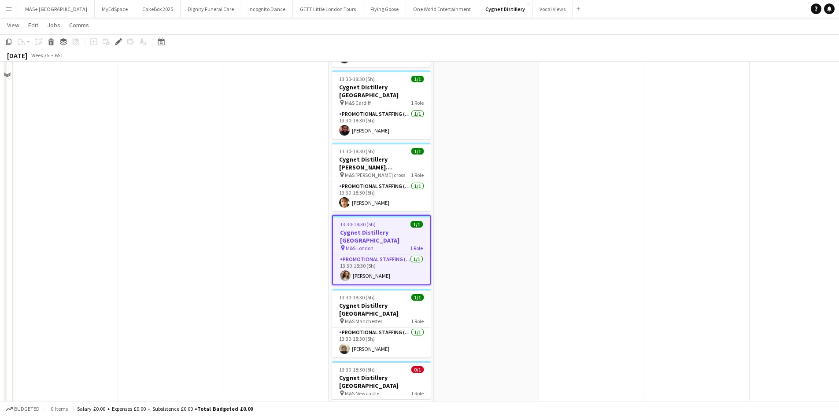
scroll to position [308, 0]
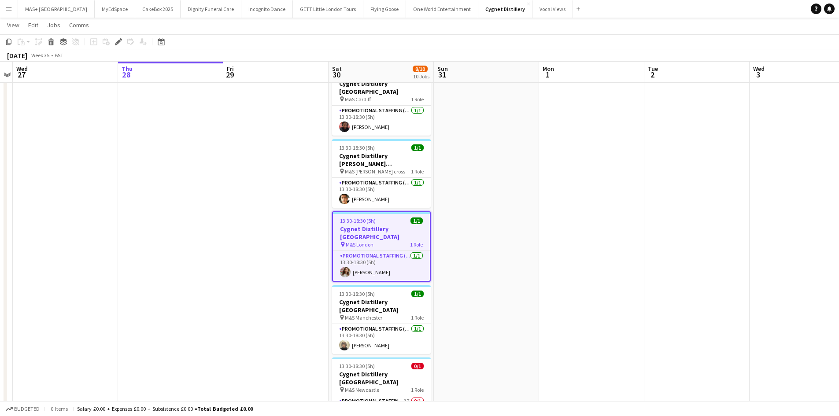
click at [514, 263] on app-date-cell at bounding box center [486, 163] width 105 height 746
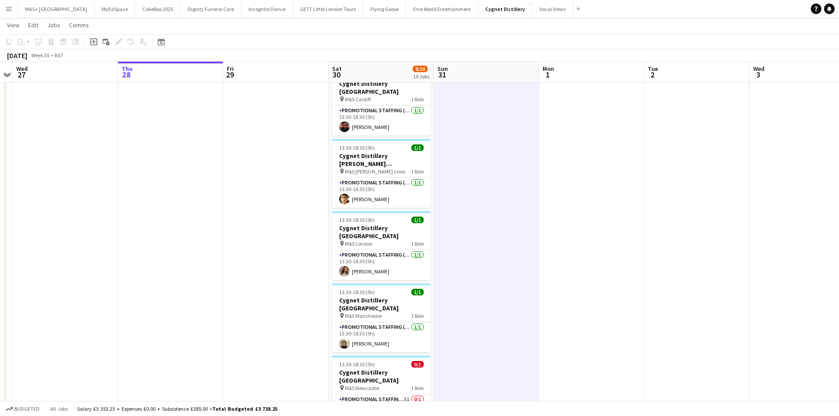
click at [515, 248] on app-date-cell at bounding box center [486, 163] width 105 height 746
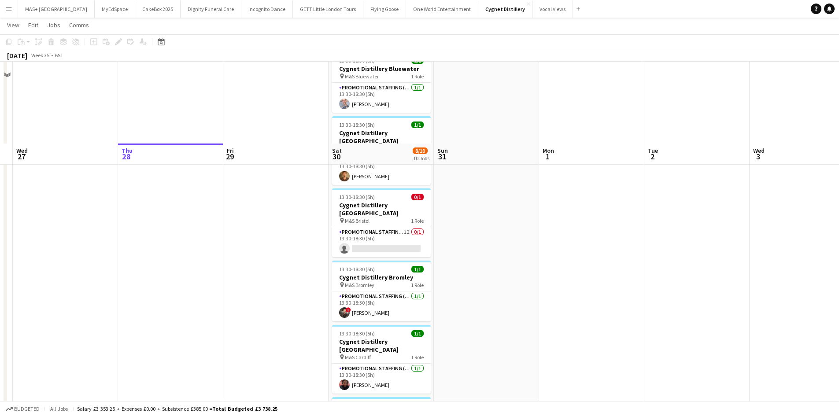
scroll to position [0, 0]
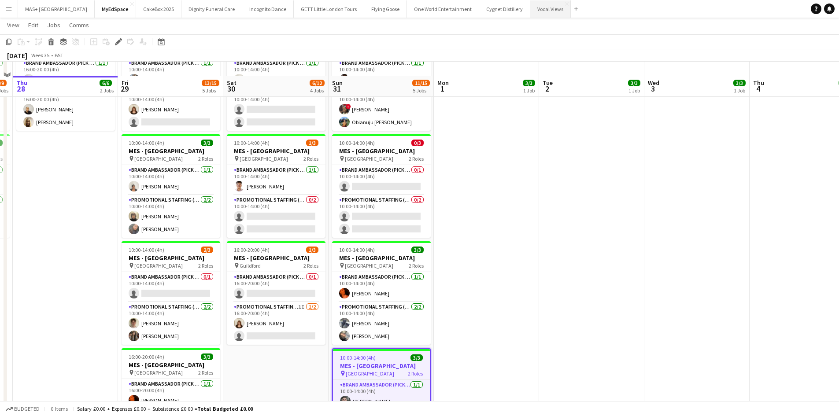
scroll to position [88, 0]
